Goal: Check status: Check status

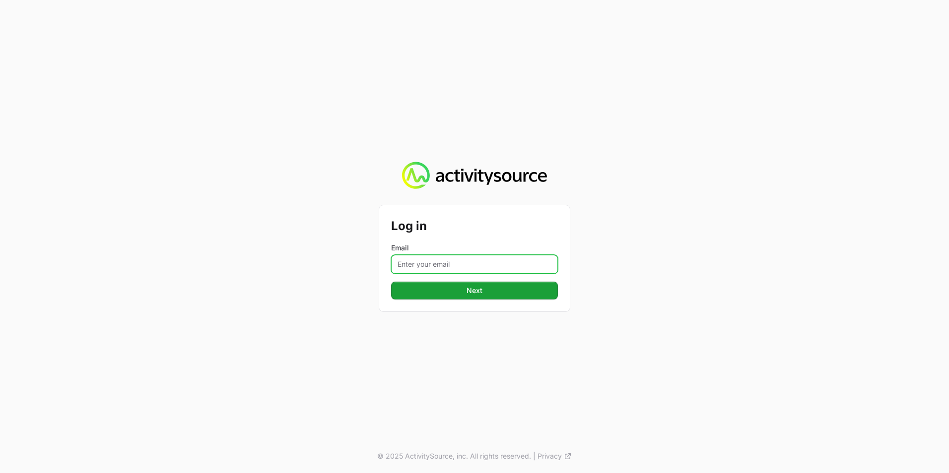
click at [453, 264] on input "Email" at bounding box center [474, 264] width 167 height 19
type input "[EMAIL_ADDRESS][DOMAIN_NAME]"
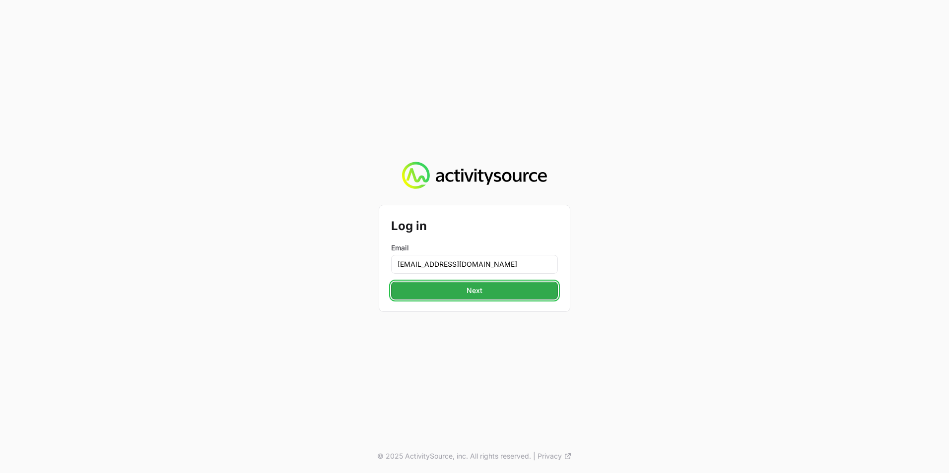
click at [485, 292] on button "Next" at bounding box center [474, 291] width 167 height 18
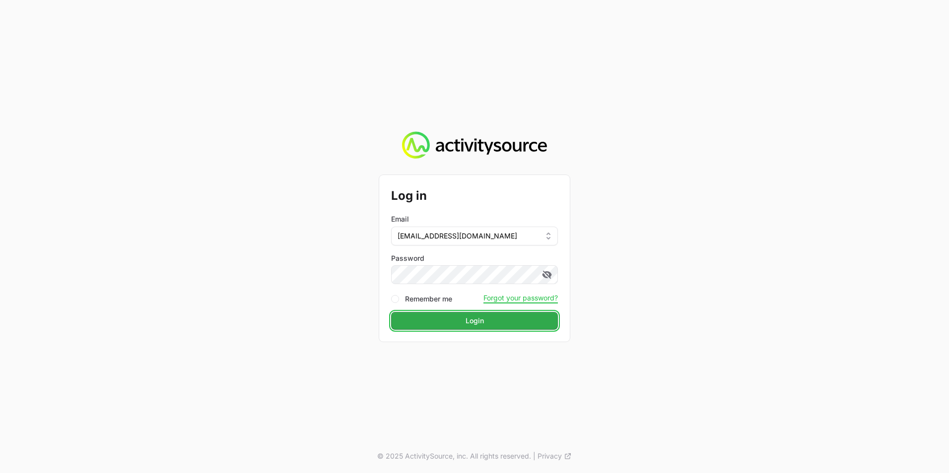
click at [451, 325] on button "Login" at bounding box center [474, 321] width 167 height 18
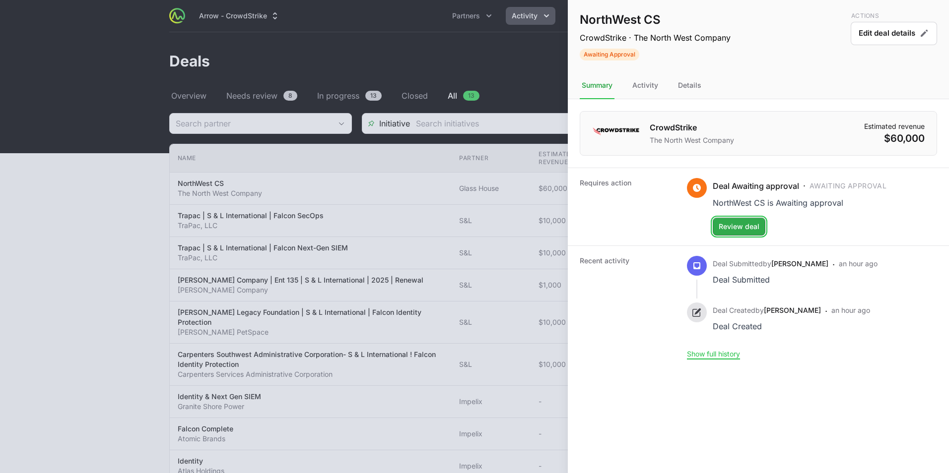
click at [727, 230] on span "Review deal" at bounding box center [738, 227] width 41 height 12
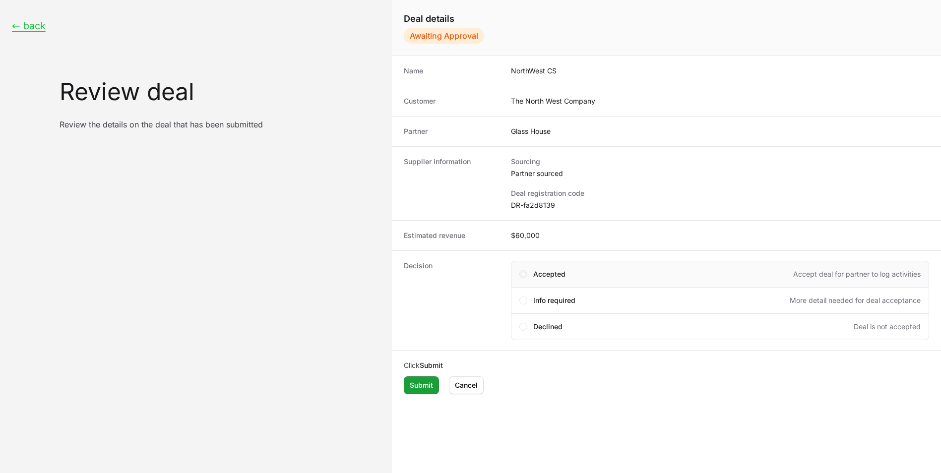
click at [524, 277] on span "Create deal form" at bounding box center [523, 274] width 8 height 8
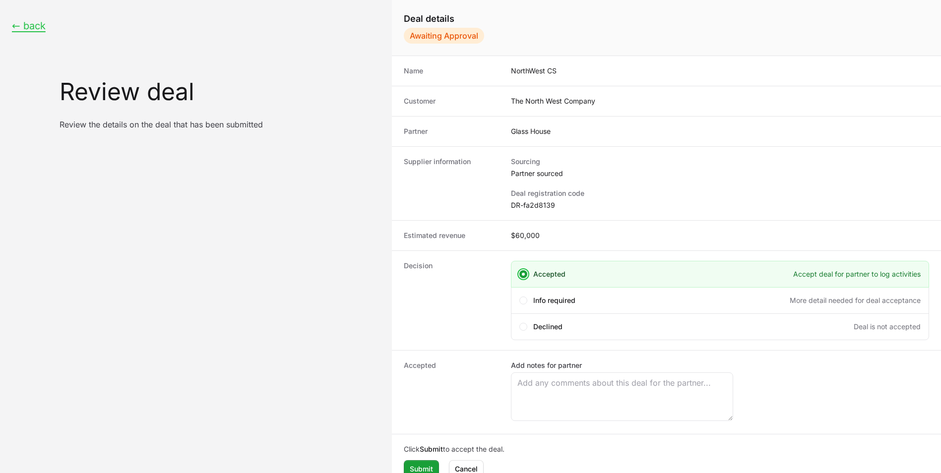
click at [524, 272] on span "Create deal form" at bounding box center [523, 274] width 8 height 8
click at [790, 413] on dd "Add notes for partner" at bounding box center [720, 393] width 418 height 64
